Goal: Check status

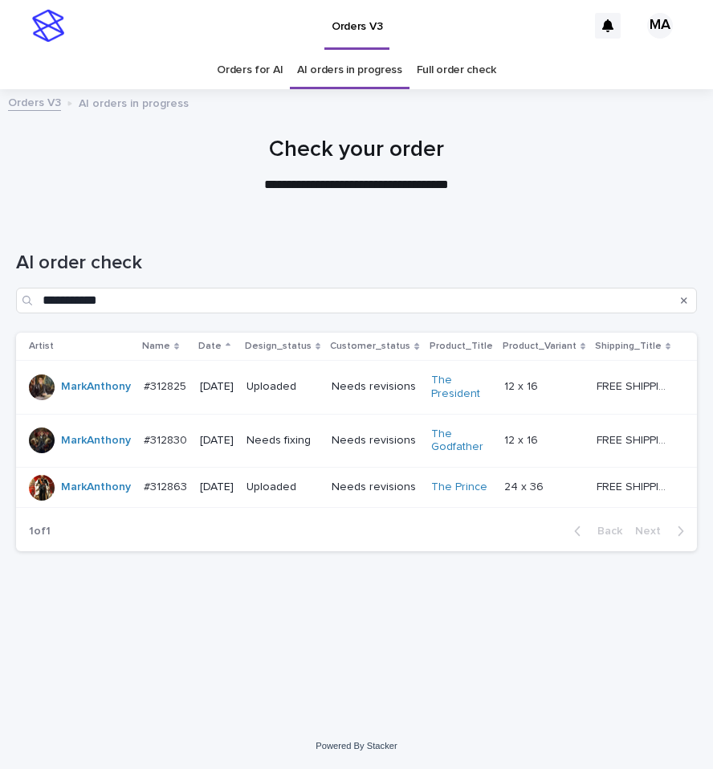
click at [589, 390] on td "12 x 16 12 x 16" at bounding box center [544, 387] width 92 height 54
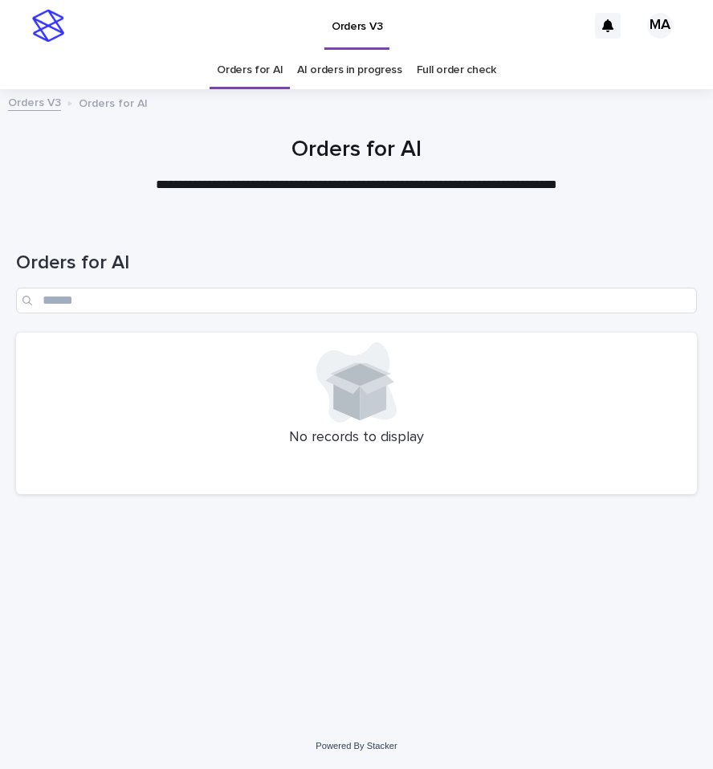
click at [474, 78] on link "Full order check" at bounding box center [457, 70] width 80 height 38
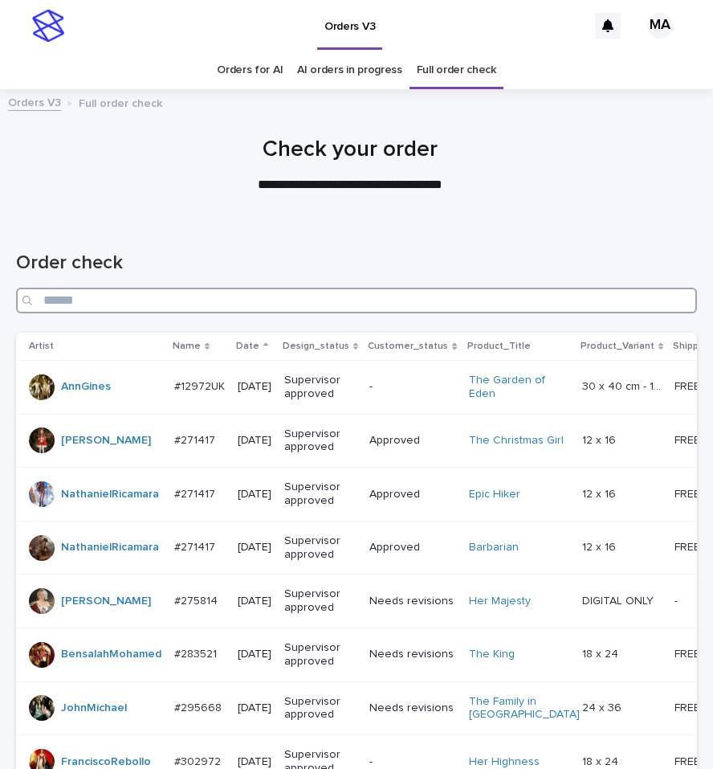
click at [227, 300] on input "Search" at bounding box center [356, 301] width 681 height 26
paste input "**********"
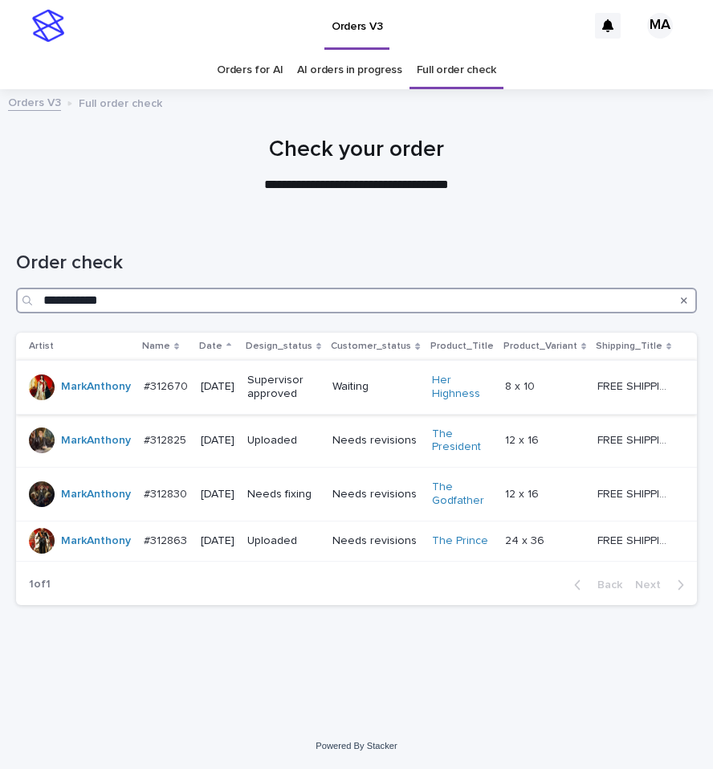
type input "**********"
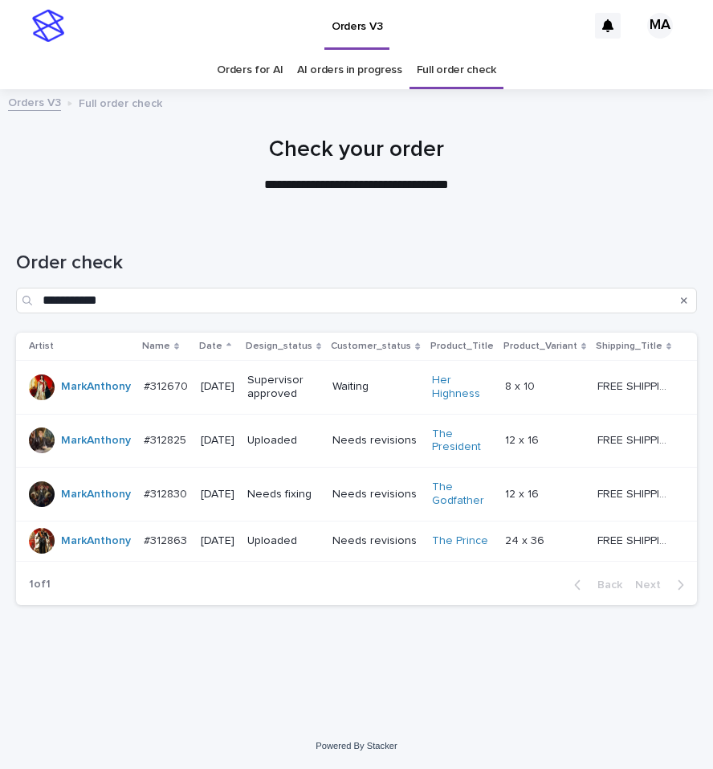
click at [50, 383] on div at bounding box center [42, 387] width 26 height 26
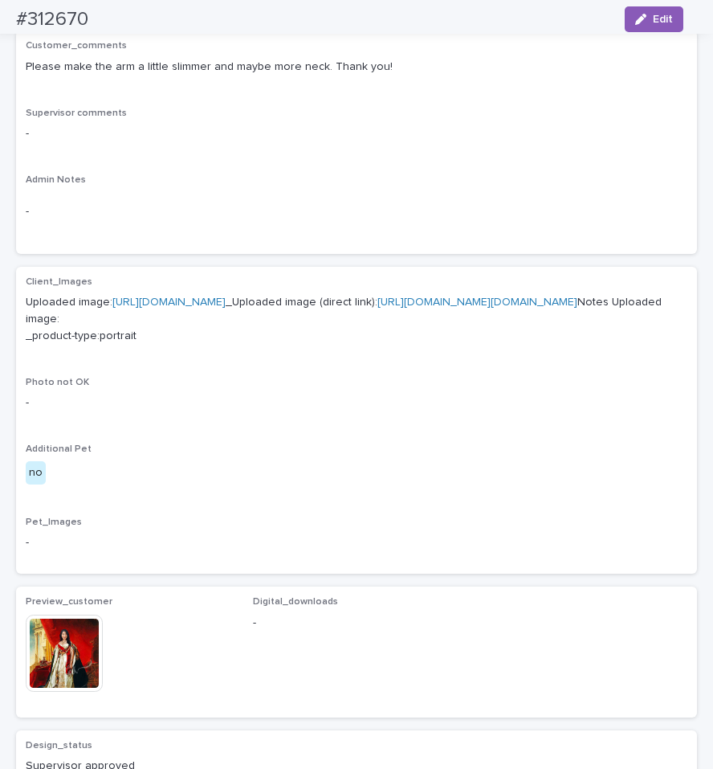
scroll to position [675, 0]
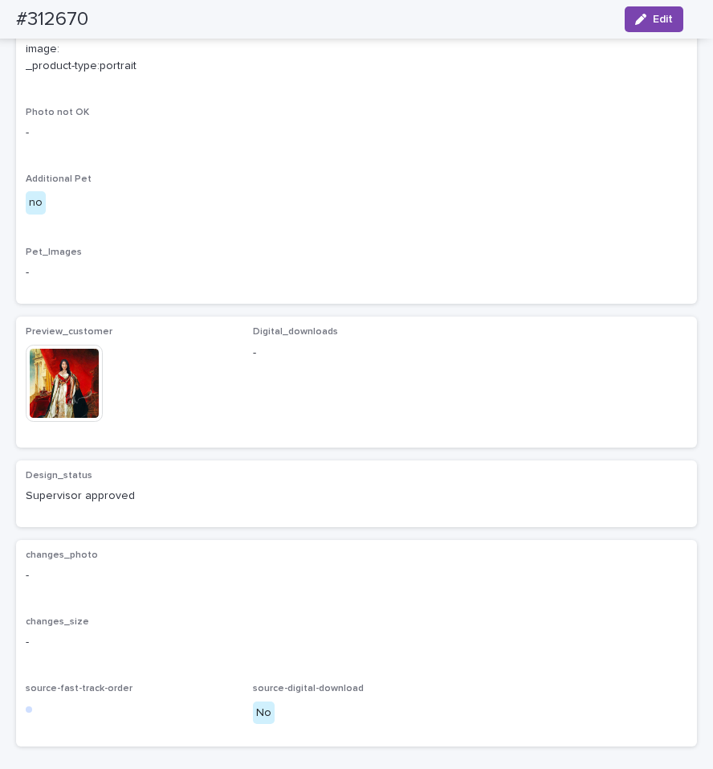
click at [69, 422] on img at bounding box center [64, 383] width 77 height 77
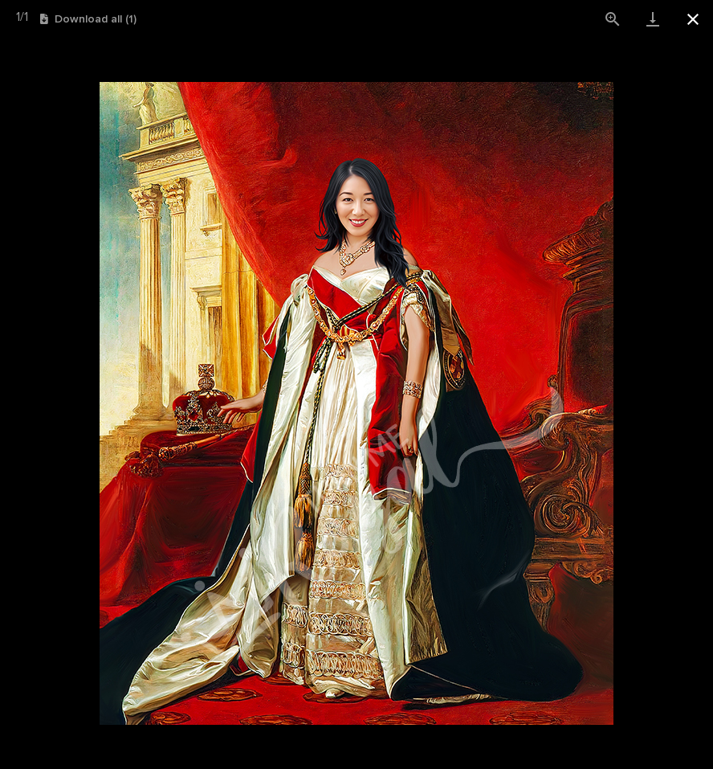
click at [698, 22] on button "Close gallery" at bounding box center [693, 19] width 40 height 38
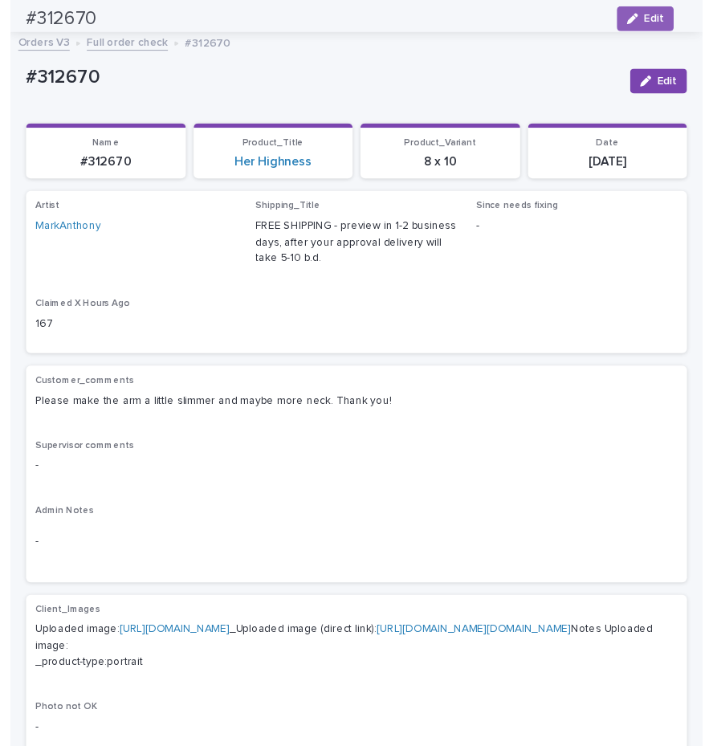
scroll to position [0, 0]
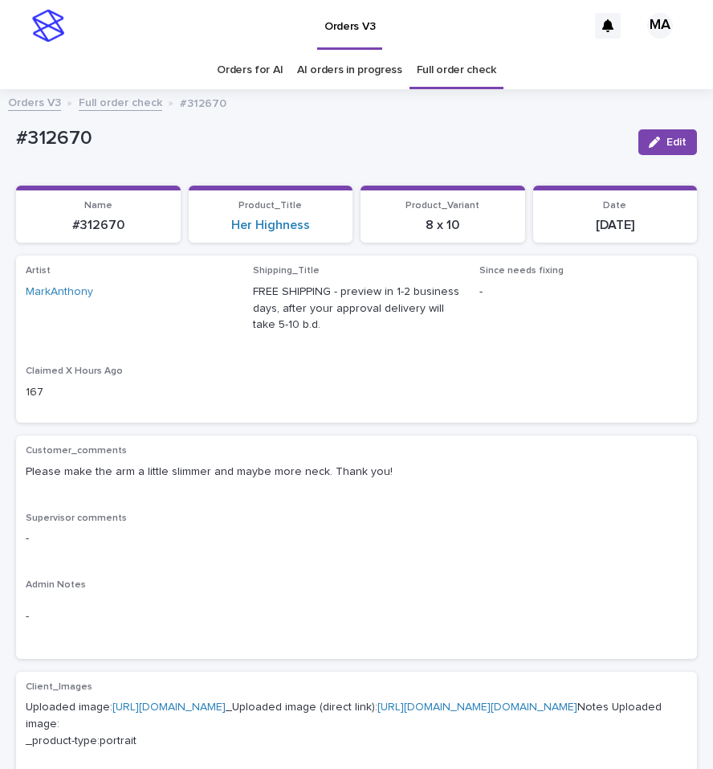
click at [112, 100] on link "Full order check" at bounding box center [121, 101] width 84 height 18
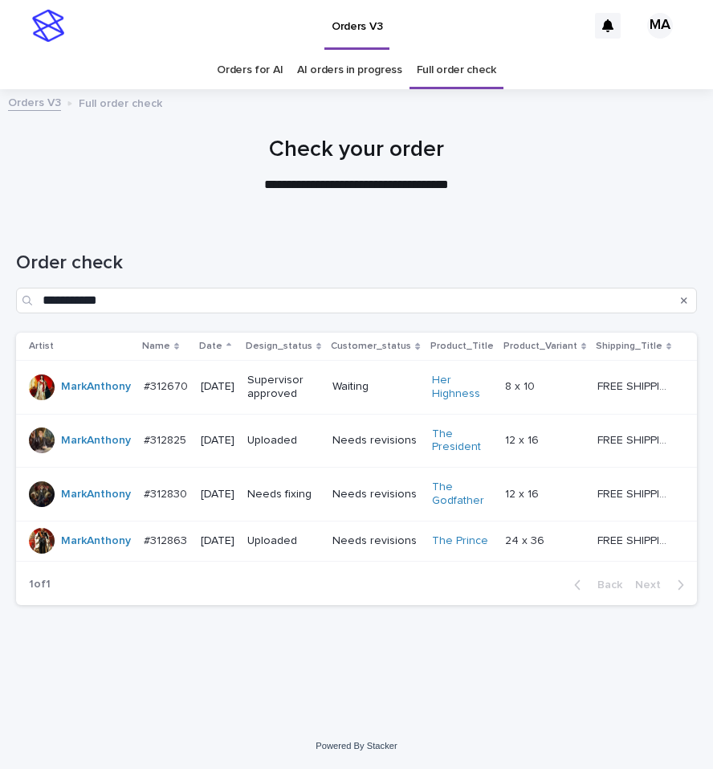
click at [264, 61] on link "Orders for AI" at bounding box center [250, 70] width 66 height 38
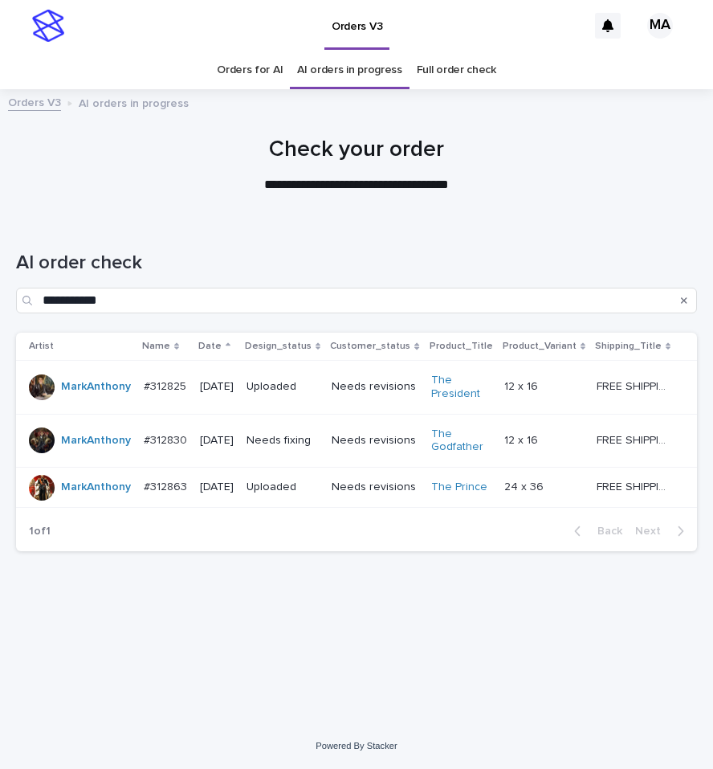
click at [558, 447] on div "12 x 16 12 x 16" at bounding box center [544, 440] width 80 height 27
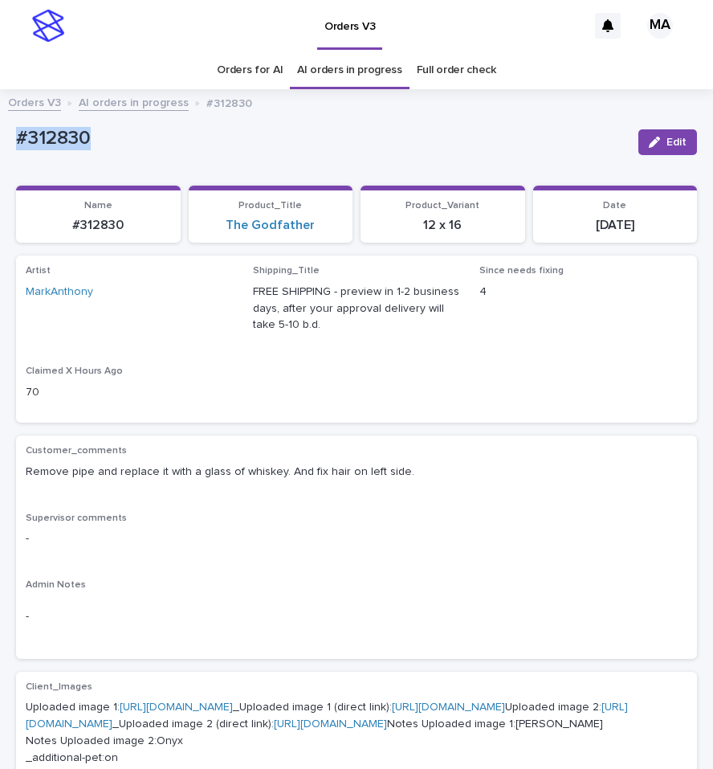
drag, startPoint x: 124, startPoint y: 145, endPoint x: -84, endPoint y: 149, distance: 208.9
click at [16, 149] on div "#312830" at bounding box center [321, 137] width 610 height 27
copy p "#312830"
click at [651, 139] on div "button" at bounding box center [658, 142] width 18 height 11
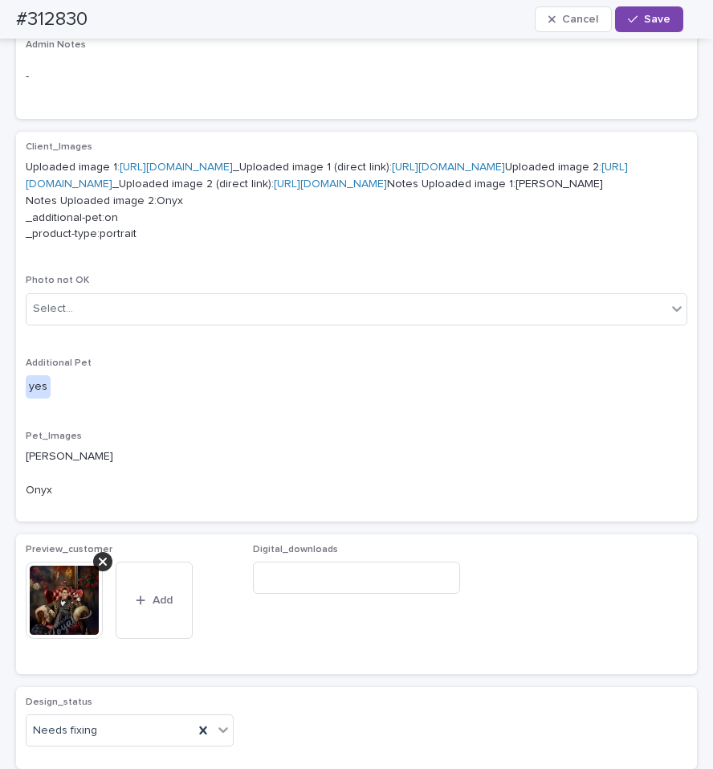
scroll to position [810, 0]
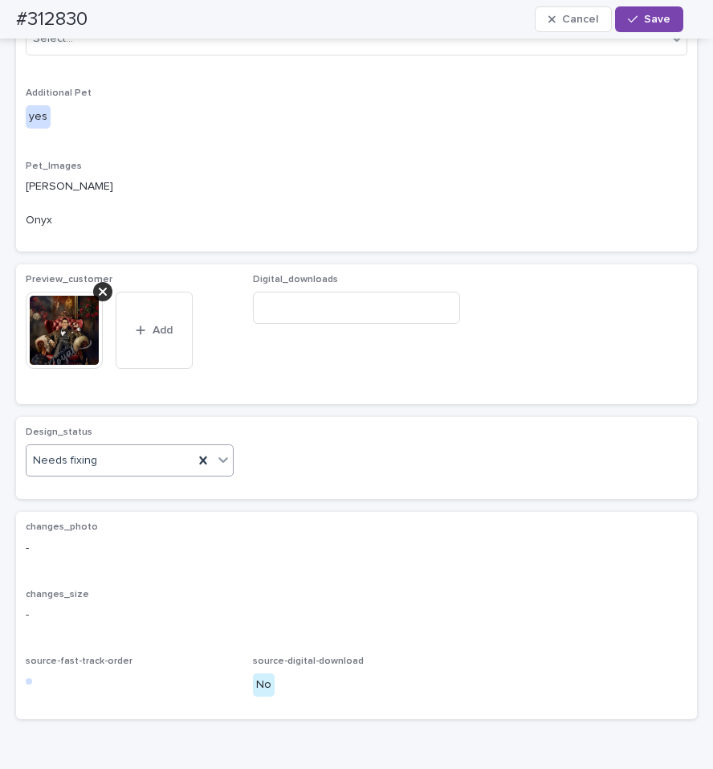
click at [219, 467] on icon at bounding box center [223, 459] width 16 height 16
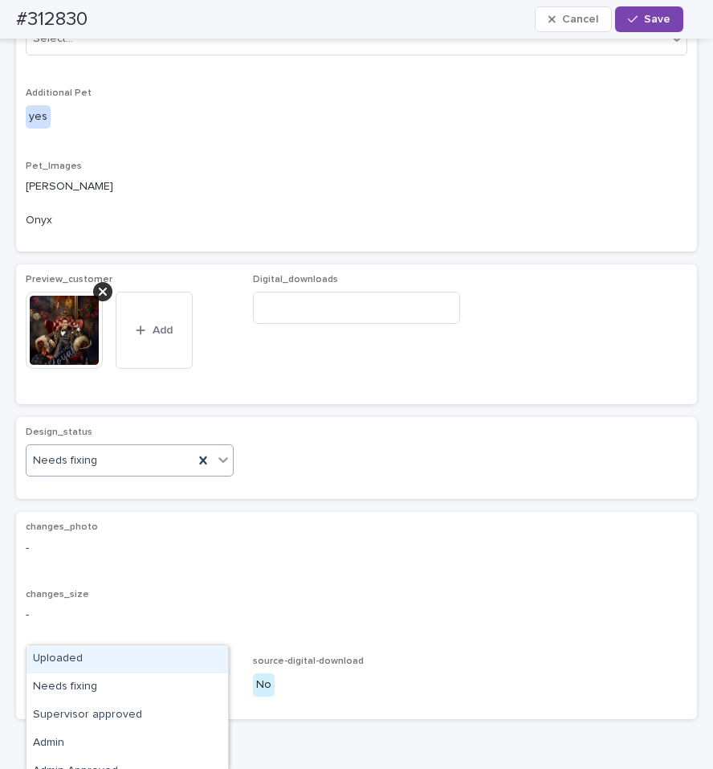
click at [64, 655] on div "Uploaded" at bounding box center [128, 659] width 202 height 28
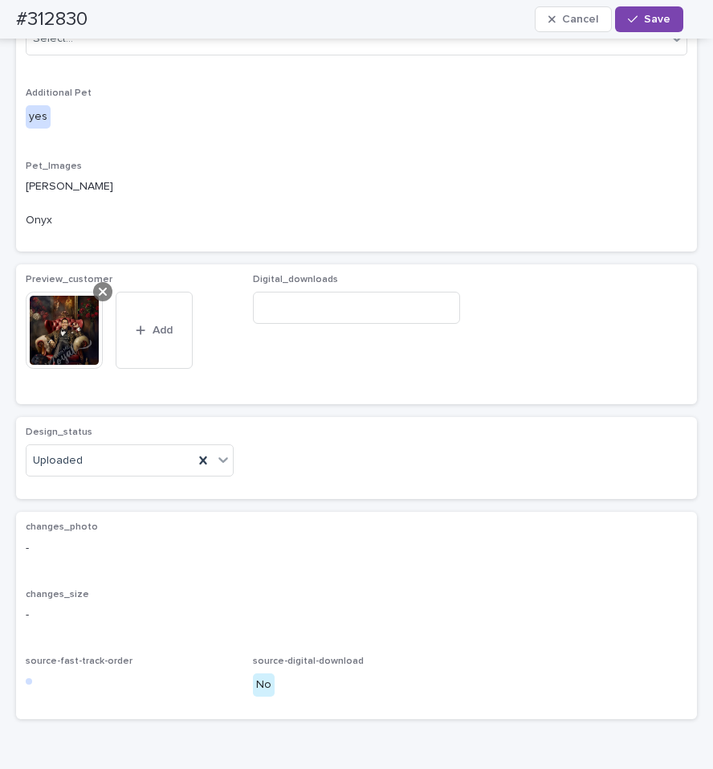
click at [109, 301] on div at bounding box center [102, 291] width 19 height 19
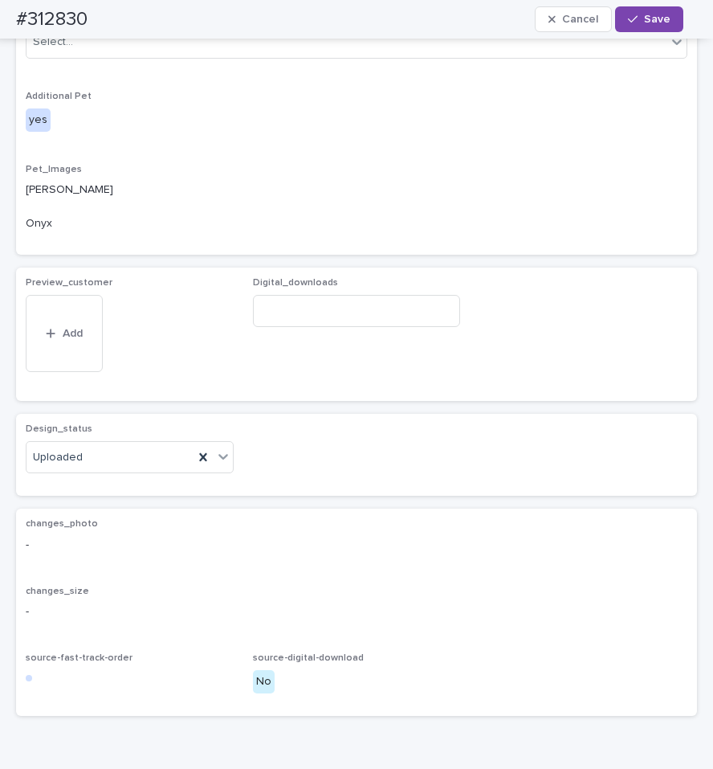
scroll to position [781, 0]
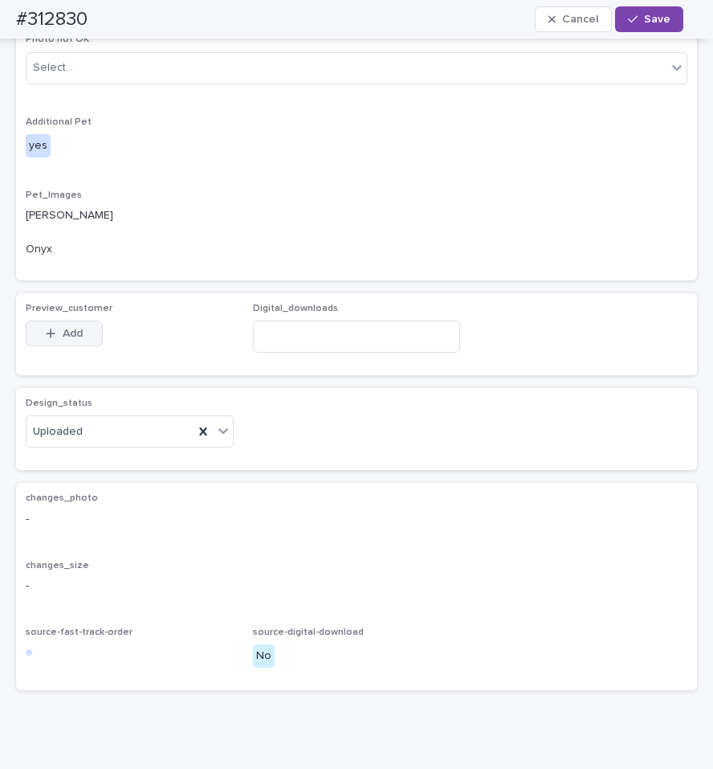
click at [72, 339] on span "Add" at bounding box center [73, 333] width 20 height 11
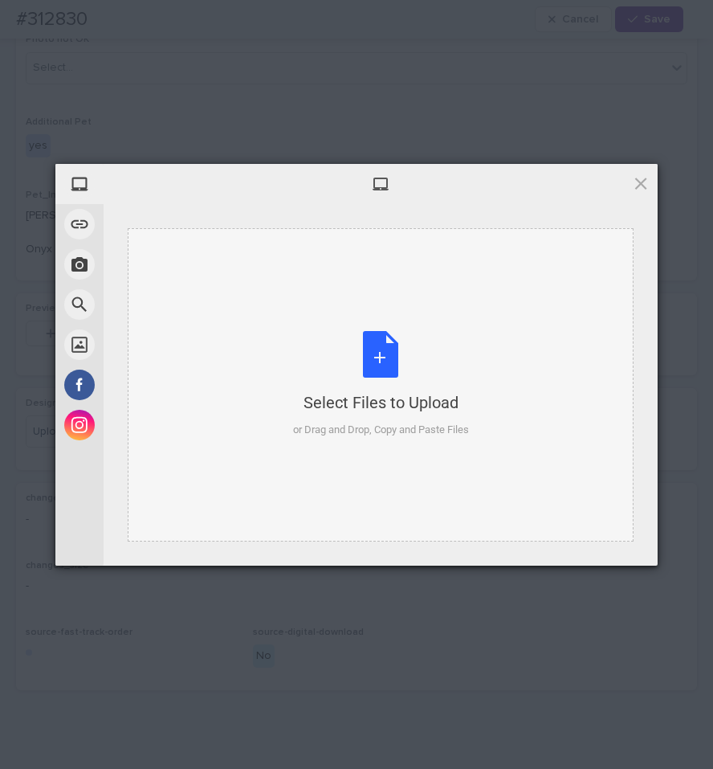
click at [383, 348] on div "Select Files to Upload or Drag and Drop, Copy and Paste Files" at bounding box center [381, 384] width 176 height 107
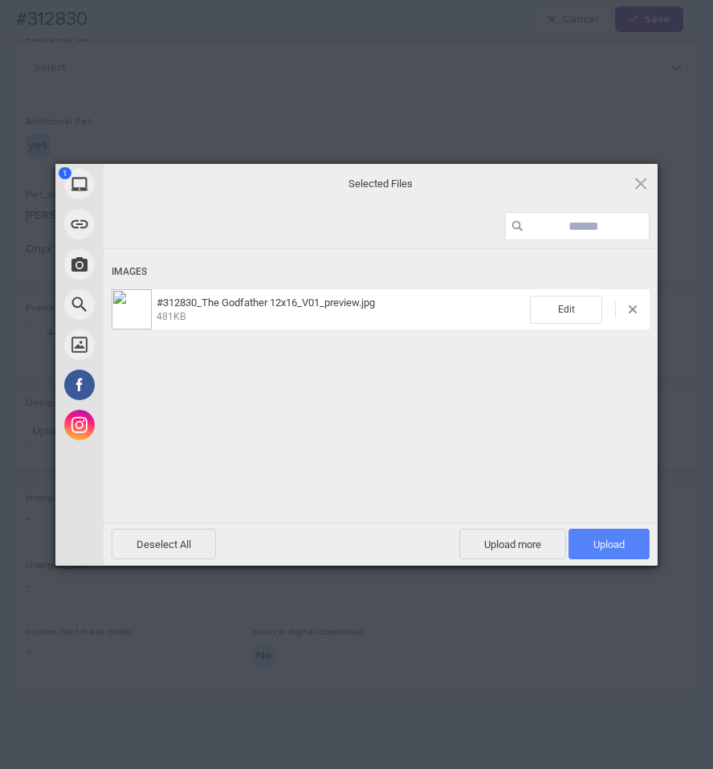
click at [620, 544] on span "Upload 1" at bounding box center [609, 544] width 31 height 12
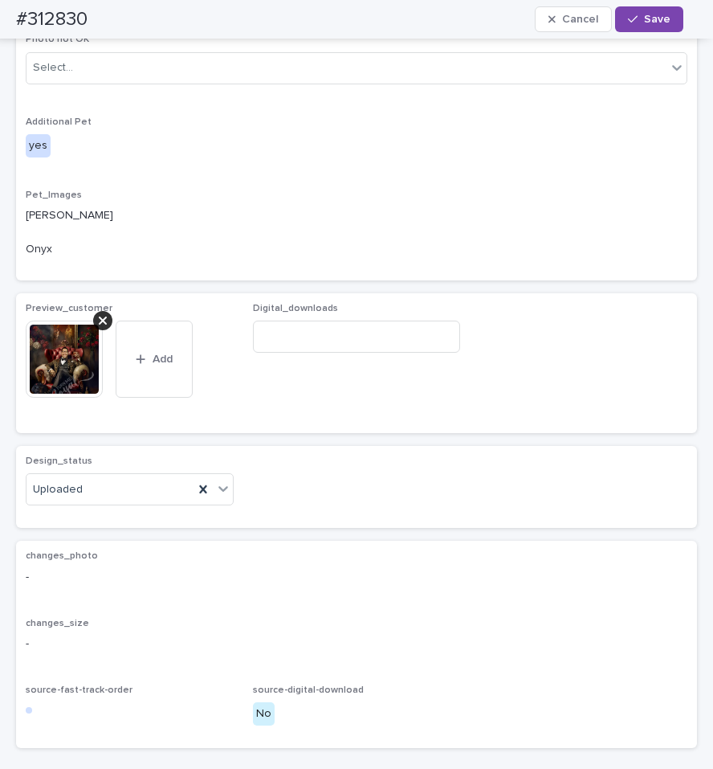
click at [55, 398] on img at bounding box center [64, 358] width 77 height 77
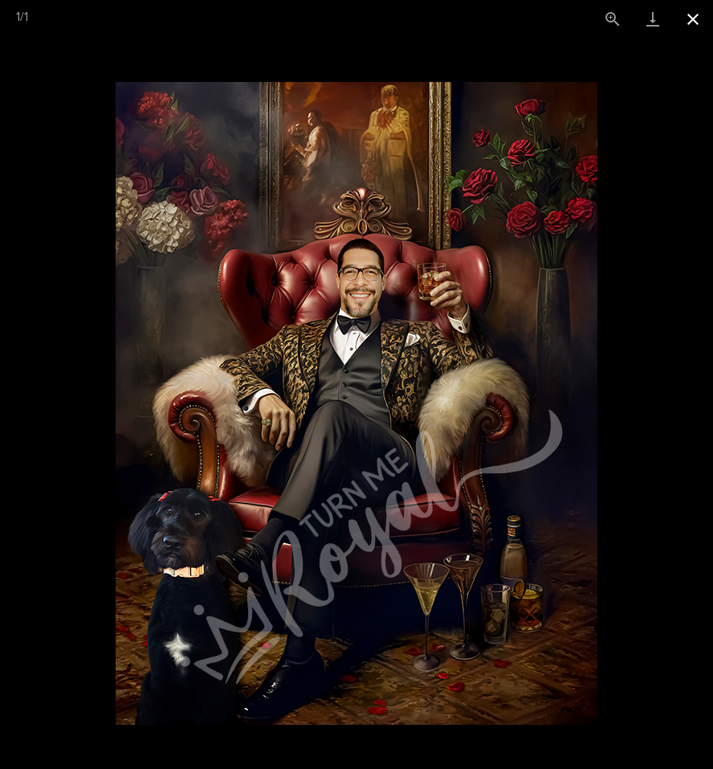
click at [700, 22] on button "Close gallery" at bounding box center [693, 19] width 40 height 38
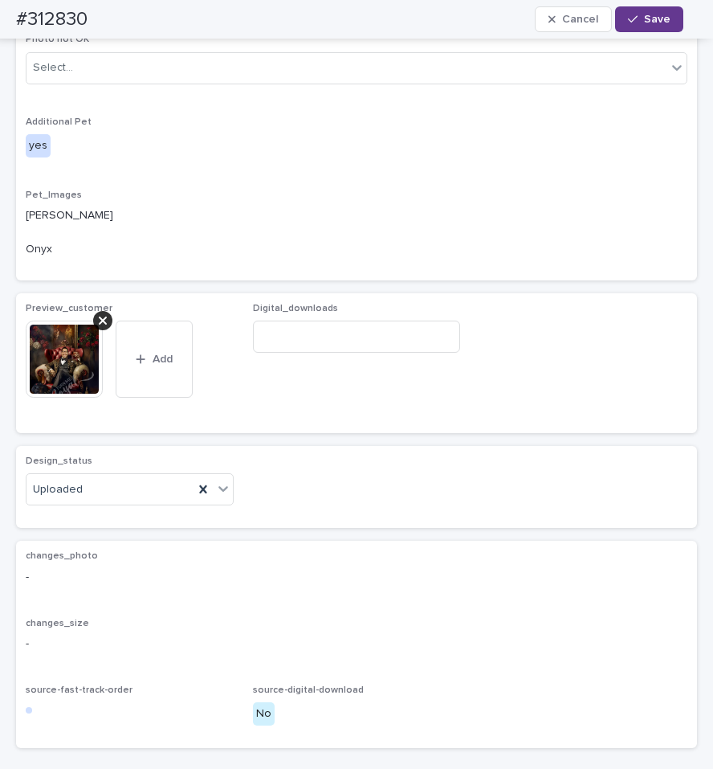
click at [648, 26] on button "Save" at bounding box center [649, 19] width 68 height 26
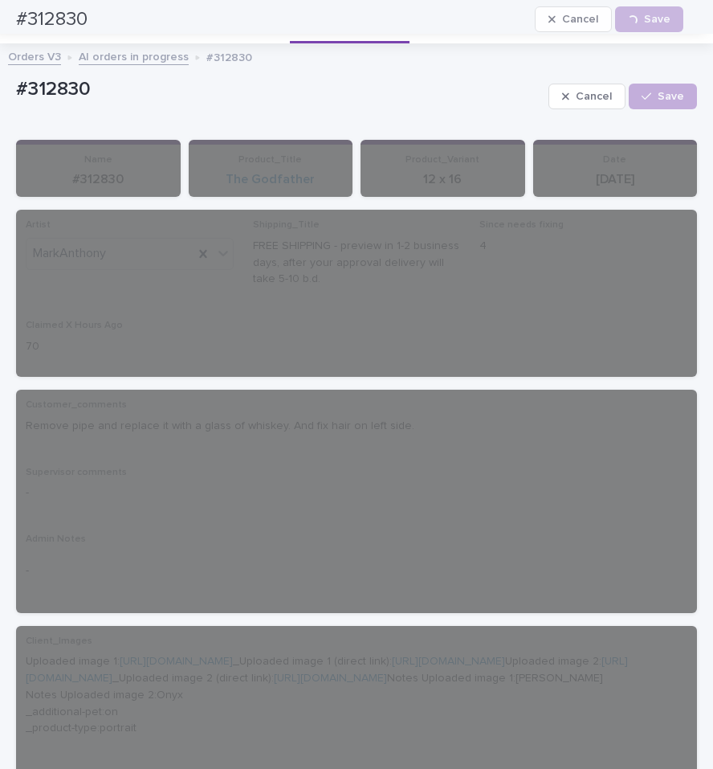
scroll to position [0, 0]
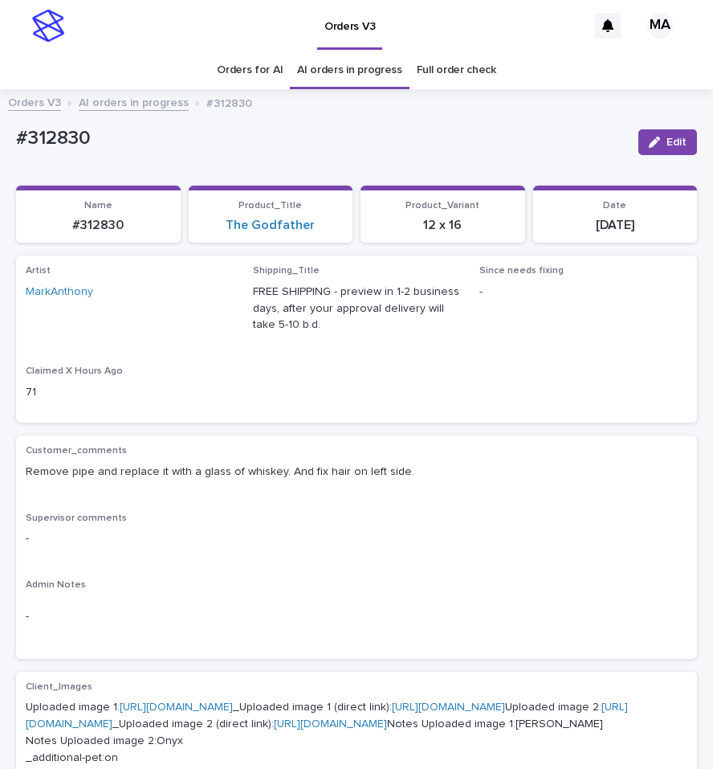
click at [131, 107] on link "AI orders in progress" at bounding box center [134, 101] width 110 height 18
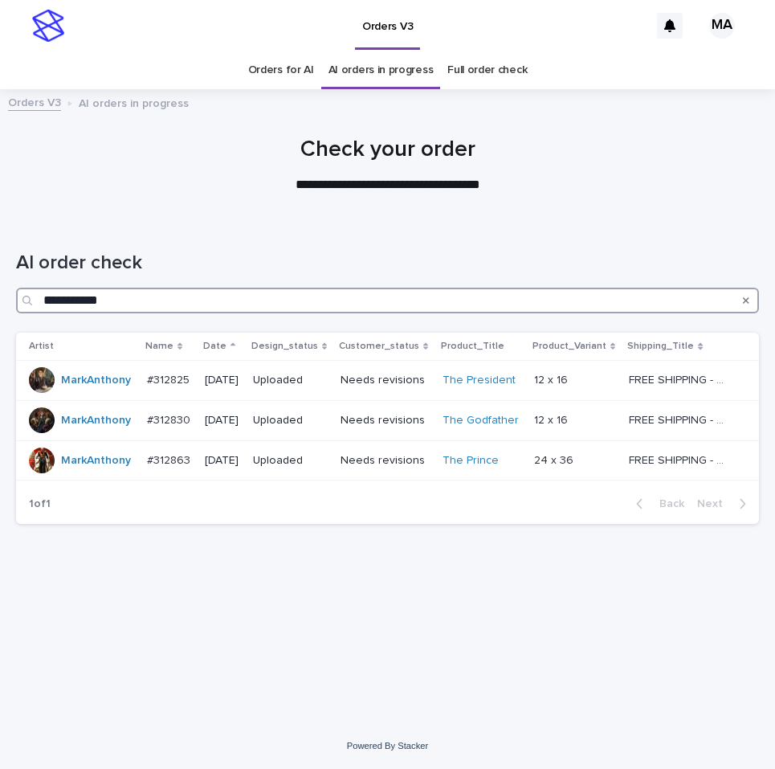
drag, startPoint x: 115, startPoint y: 300, endPoint x: -71, endPoint y: 301, distance: 185.5
click at [16, 301] on input "**********" at bounding box center [387, 301] width 743 height 26
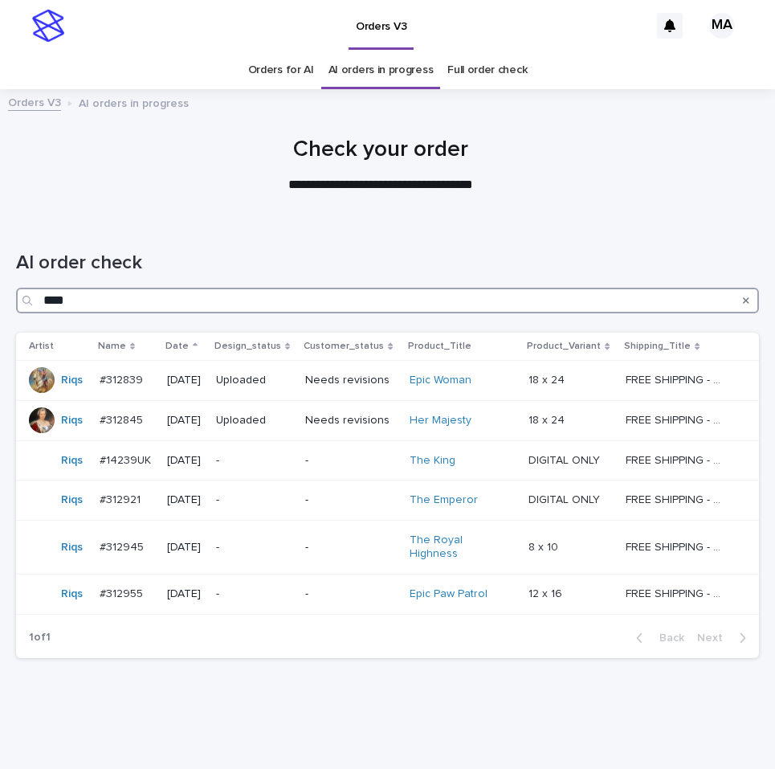
type input "****"
